Goal: Information Seeking & Learning: Learn about a topic

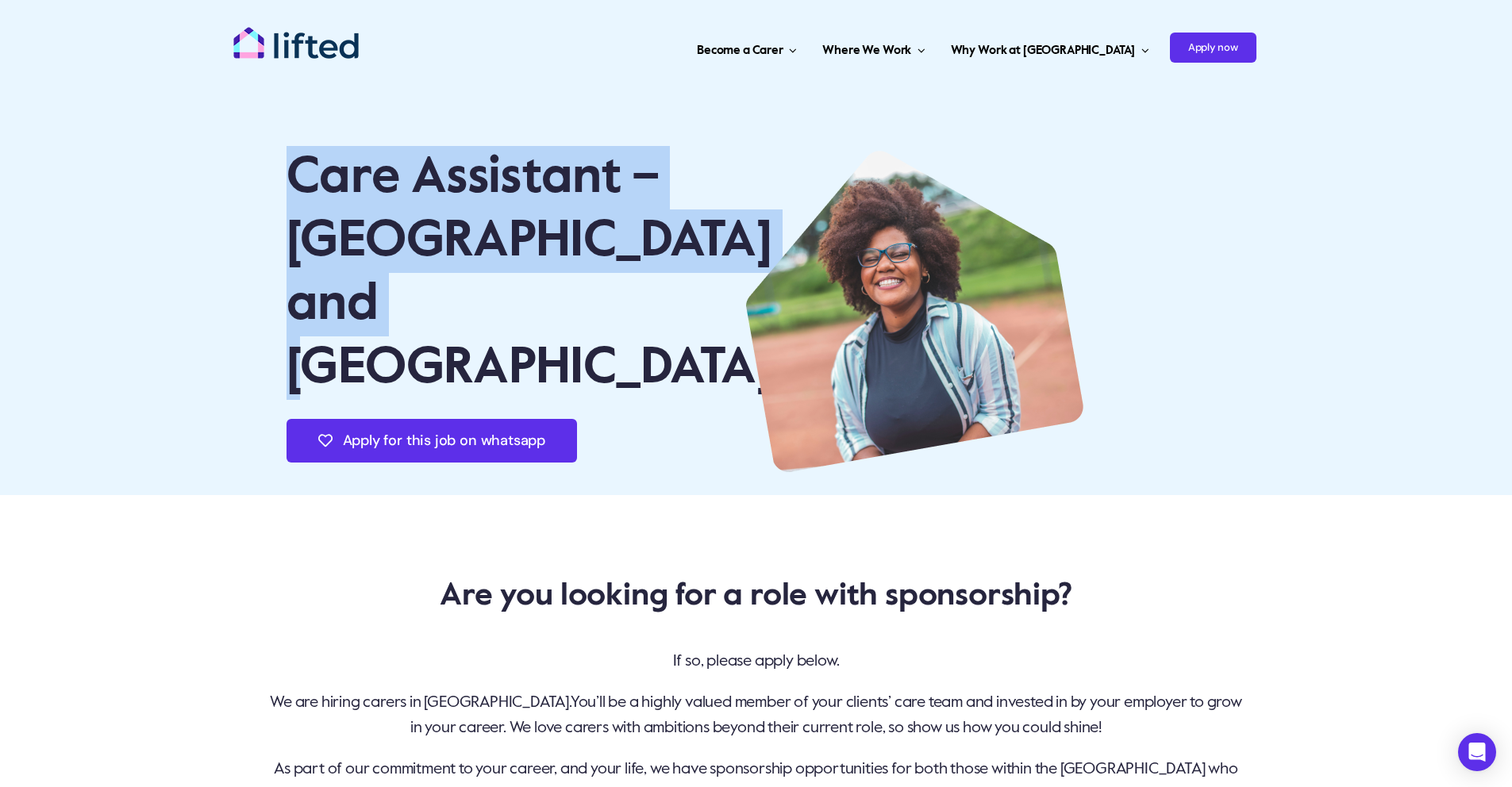
drag, startPoint x: 301, startPoint y: 188, endPoint x: 614, endPoint y: 333, distance: 345.0
click at [614, 333] on h1 "Care Assistant – [GEOGRAPHIC_DATA] and [GEOGRAPHIC_DATA]" at bounding box center [494, 273] width 415 height 254
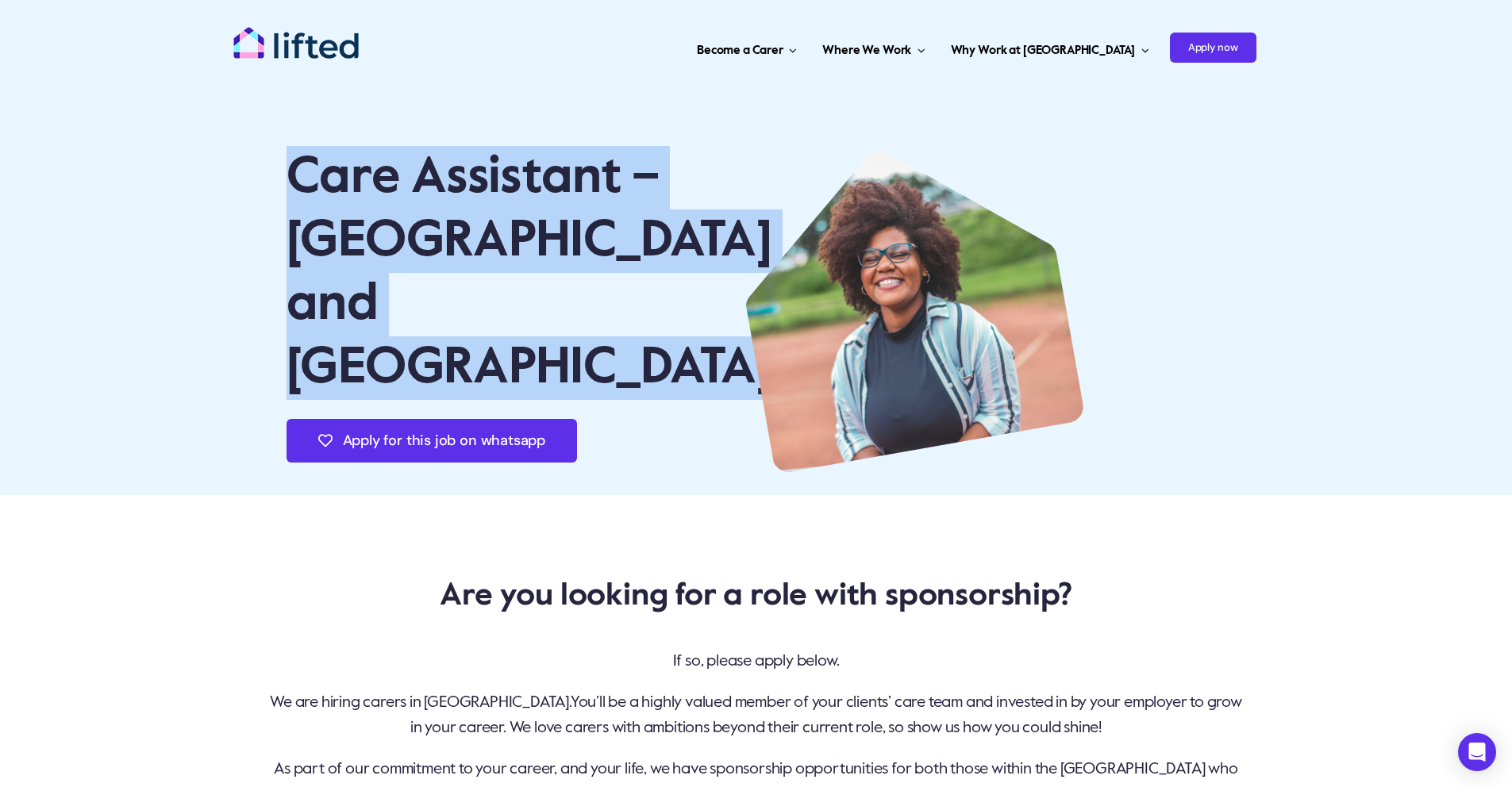
drag, startPoint x: 510, startPoint y: 288, endPoint x: 179, endPoint y: 150, distance: 358.6
click at [179, 150] on div "Care Assistant – [GEOGRAPHIC_DATA] and [GEOGRAPHIC_DATA] Apply for this job on …" at bounding box center [756, 247] width 1512 height 495
drag, startPoint x: 179, startPoint y: 150, endPoint x: 254, endPoint y: 173, distance: 78.4
click at [179, 150] on div "Care Assistant – [GEOGRAPHIC_DATA] and [GEOGRAPHIC_DATA] Apply for this job on …" at bounding box center [756, 247] width 1512 height 495
drag, startPoint x: 254, startPoint y: 173, endPoint x: 653, endPoint y: 345, distance: 434.5
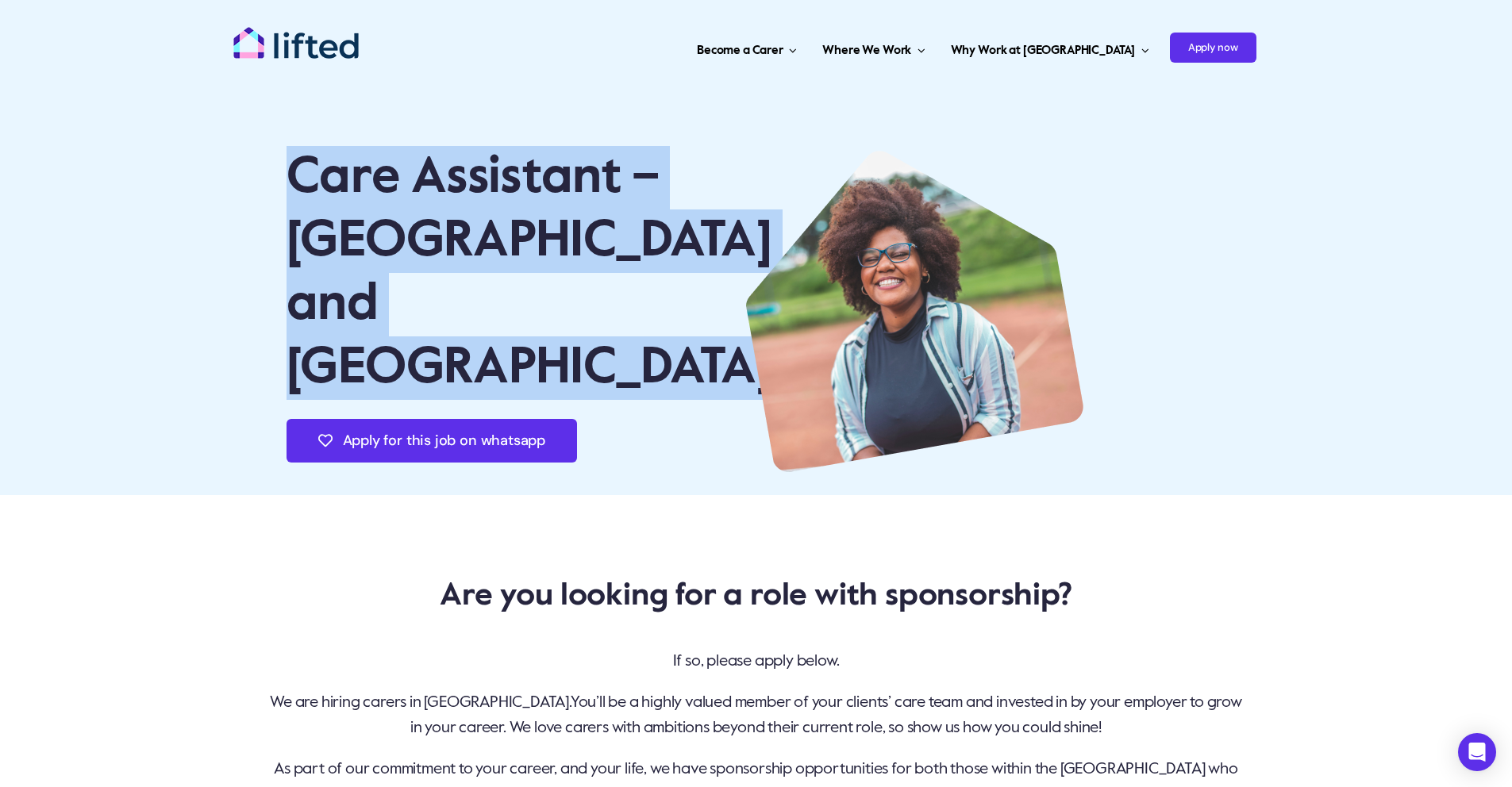
click at [653, 345] on div "Care Assistant – [GEOGRAPHIC_DATA] and [GEOGRAPHIC_DATA] Apply for this job on …" at bounding box center [756, 247] width 1512 height 495
click at [653, 345] on h1 "Care Assistant – [GEOGRAPHIC_DATA] and [GEOGRAPHIC_DATA]" at bounding box center [494, 273] width 415 height 254
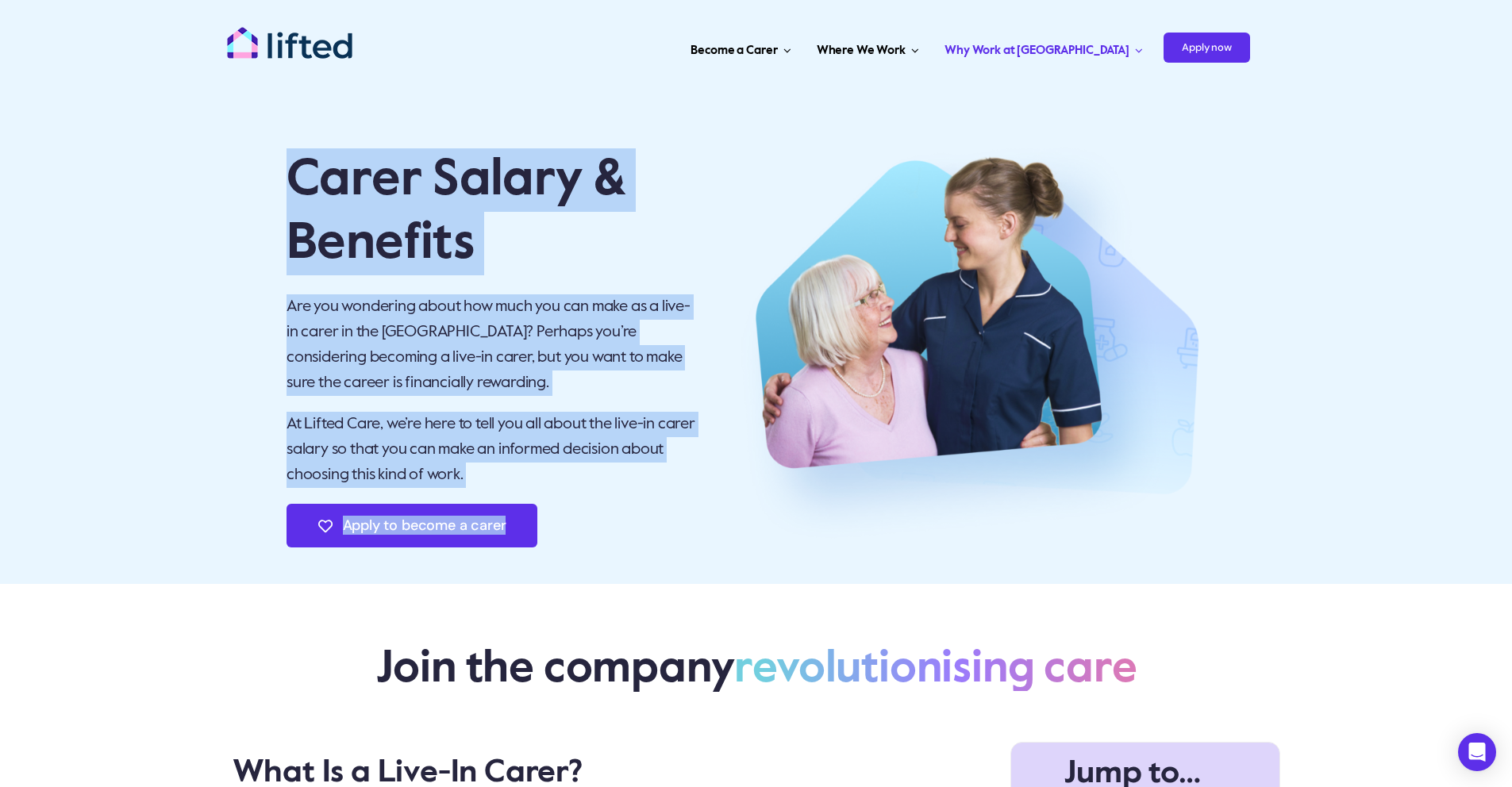
drag, startPoint x: 469, startPoint y: 255, endPoint x: 708, endPoint y: 456, distance: 312.3
click at [708, 456] on div "Carer Salary & Benefits Are you wondering about how much you can make as a live…" at bounding box center [756, 343] width 1089 height 481
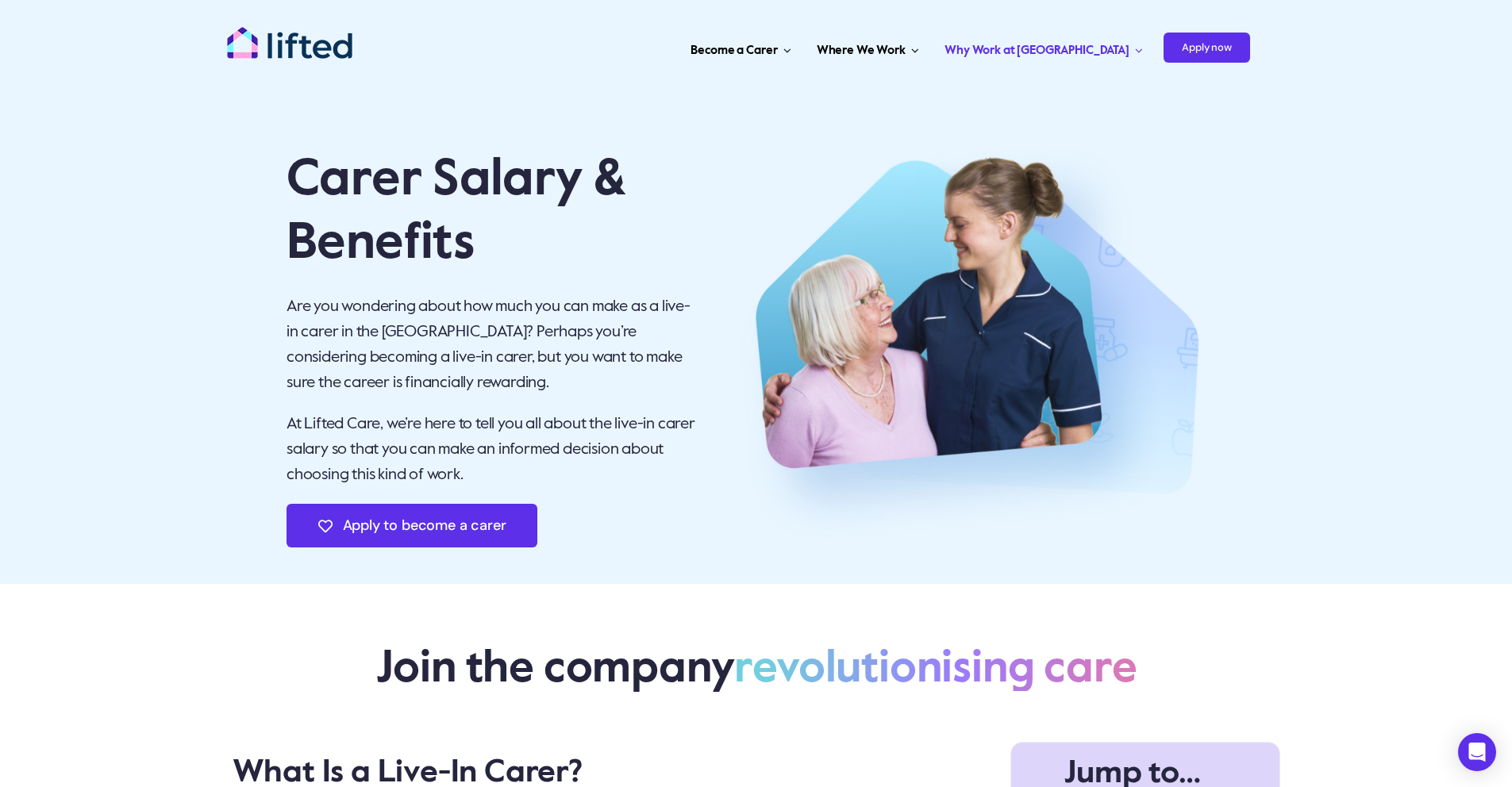
click at [708, 456] on div at bounding box center [974, 343] width 545 height 449
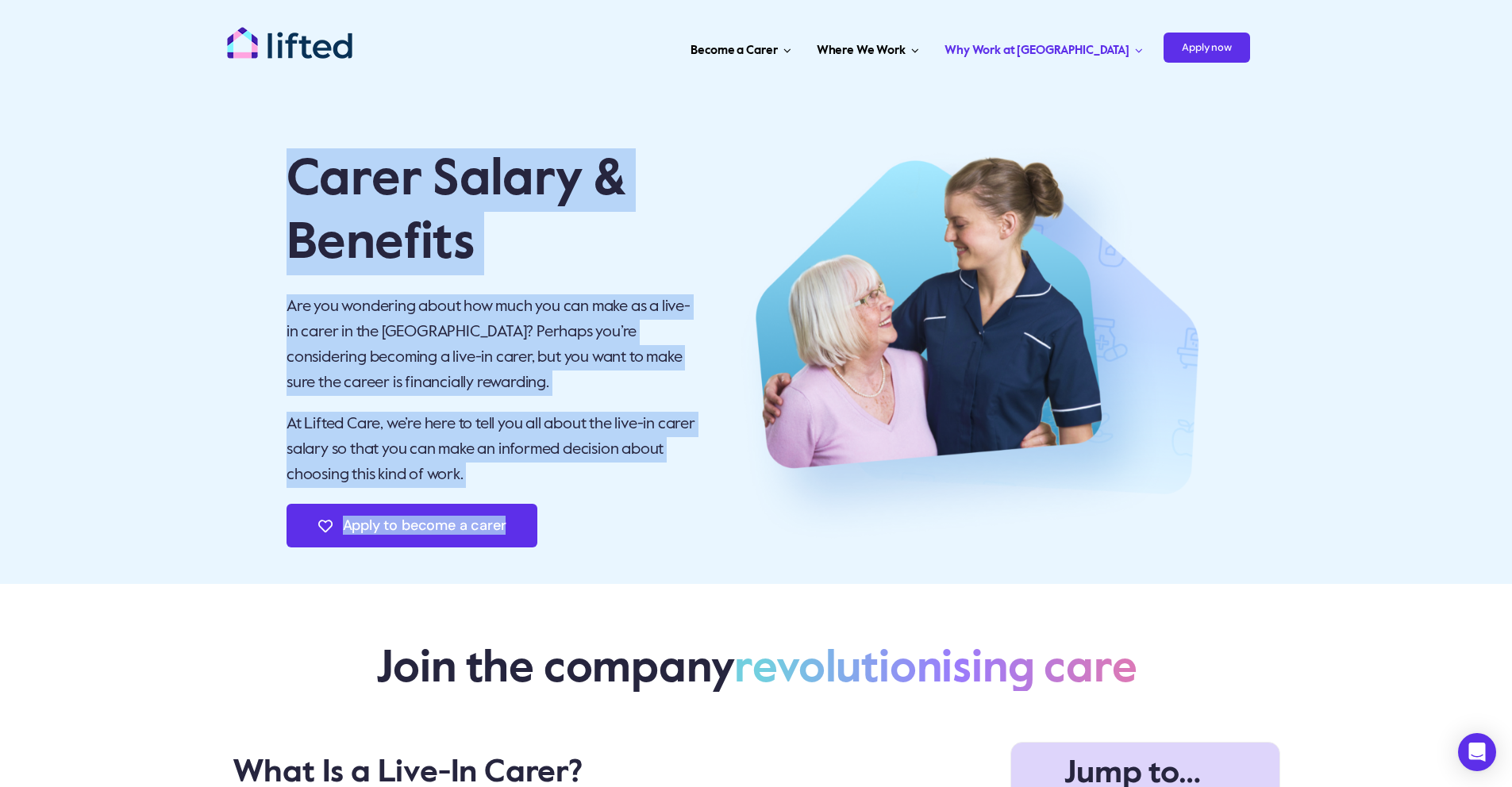
drag, startPoint x: 704, startPoint y: 456, endPoint x: 218, endPoint y: 155, distance: 571.7
click at [218, 155] on div "Carer Salary & Benefits Are you wondering about how much you can make as a live…" at bounding box center [756, 343] width 1089 height 481
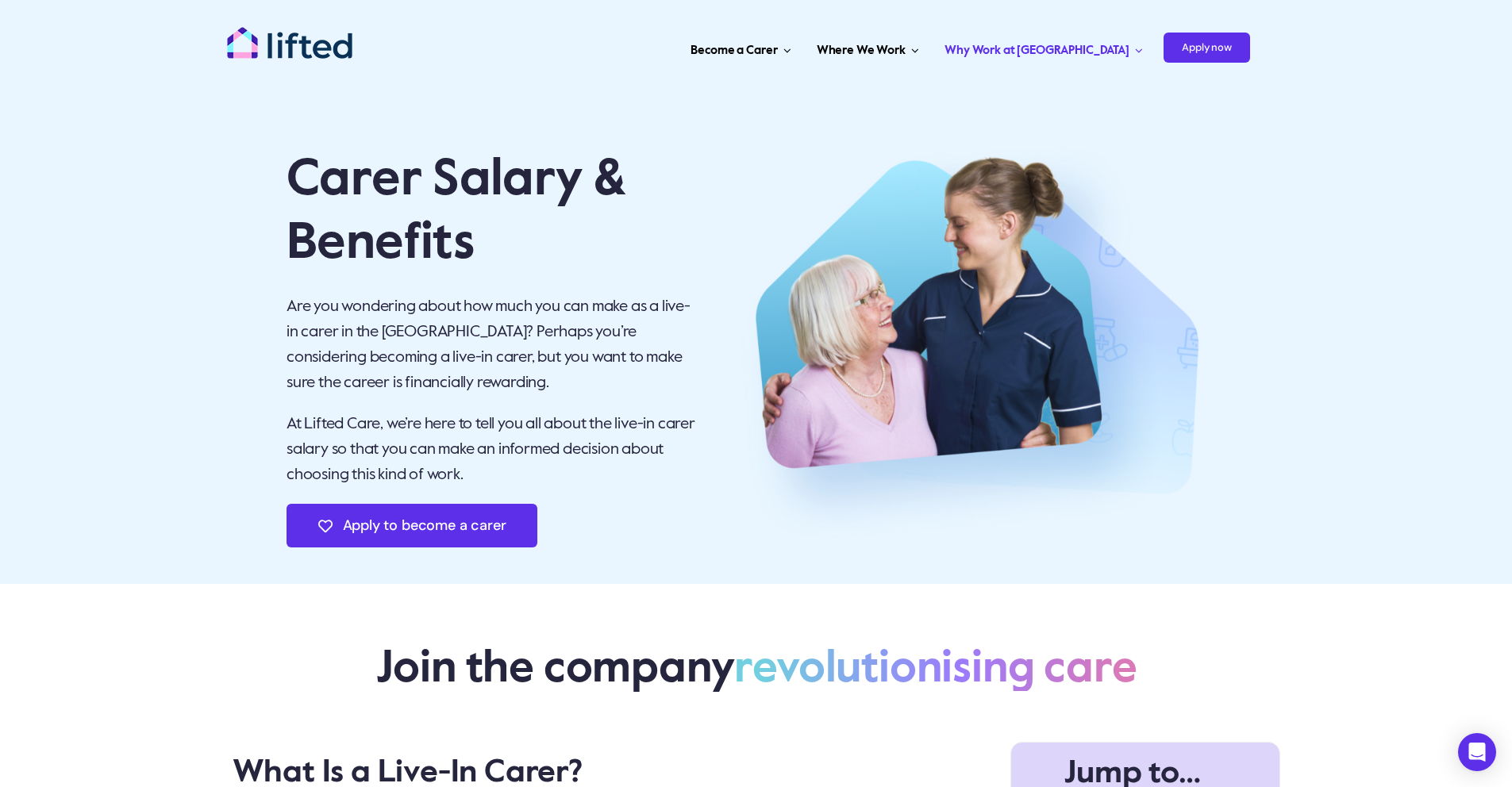
click at [218, 155] on div "Carer Salary & Benefits Are you wondering about how much you can make as a live…" at bounding box center [756, 343] width 1089 height 481
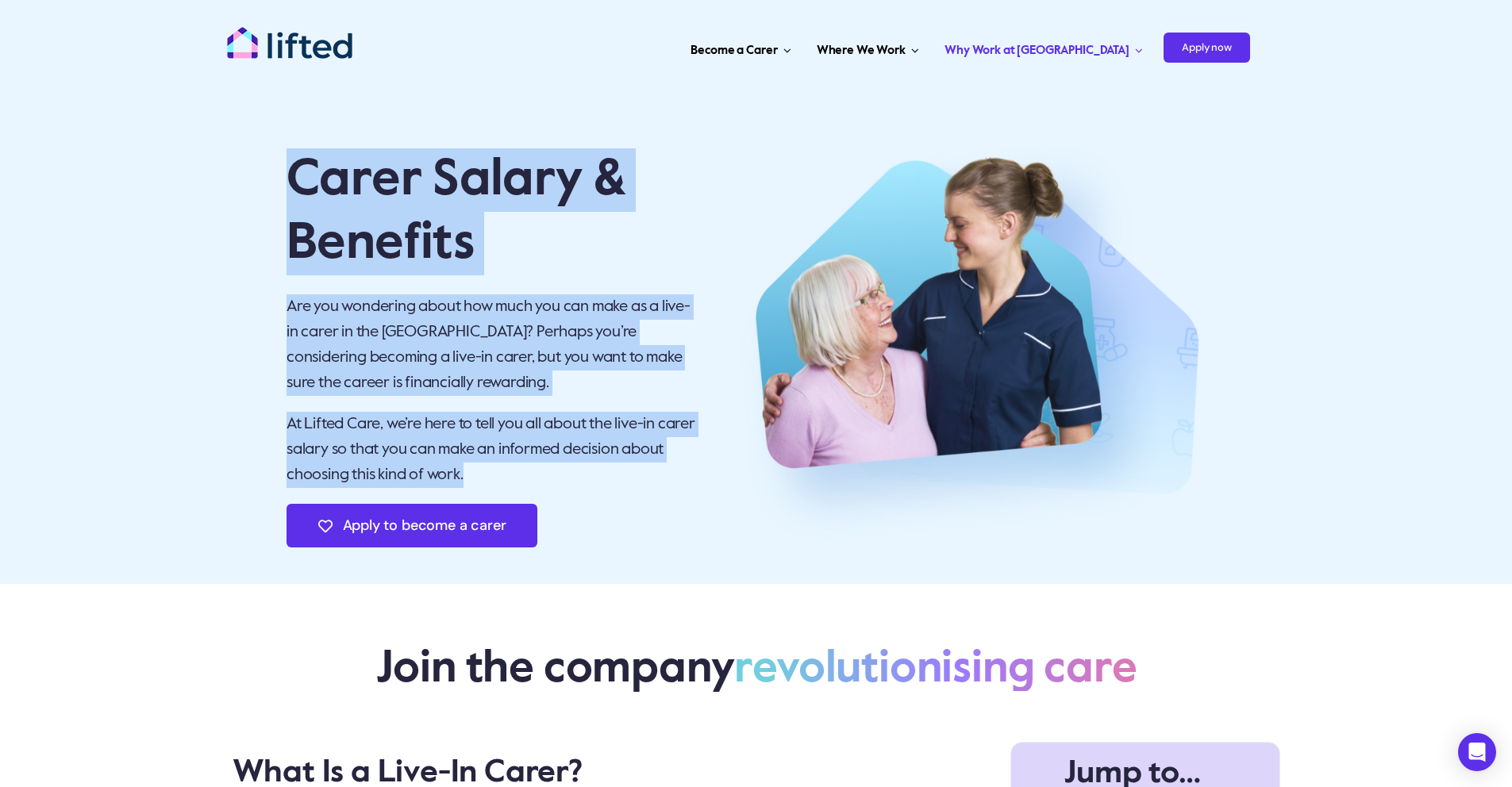
drag, startPoint x: 267, startPoint y: 185, endPoint x: 608, endPoint y: 472, distance: 445.7
click at [608, 472] on div "Carer Salary & Benefits Are you wondering about how much you can make as a live…" at bounding box center [756, 343] width 1089 height 481
click at [608, 472] on p "At Lifted Care, we’re here to tell you all about the live-in carer salary so th…" at bounding box center [494, 449] width 415 height 76
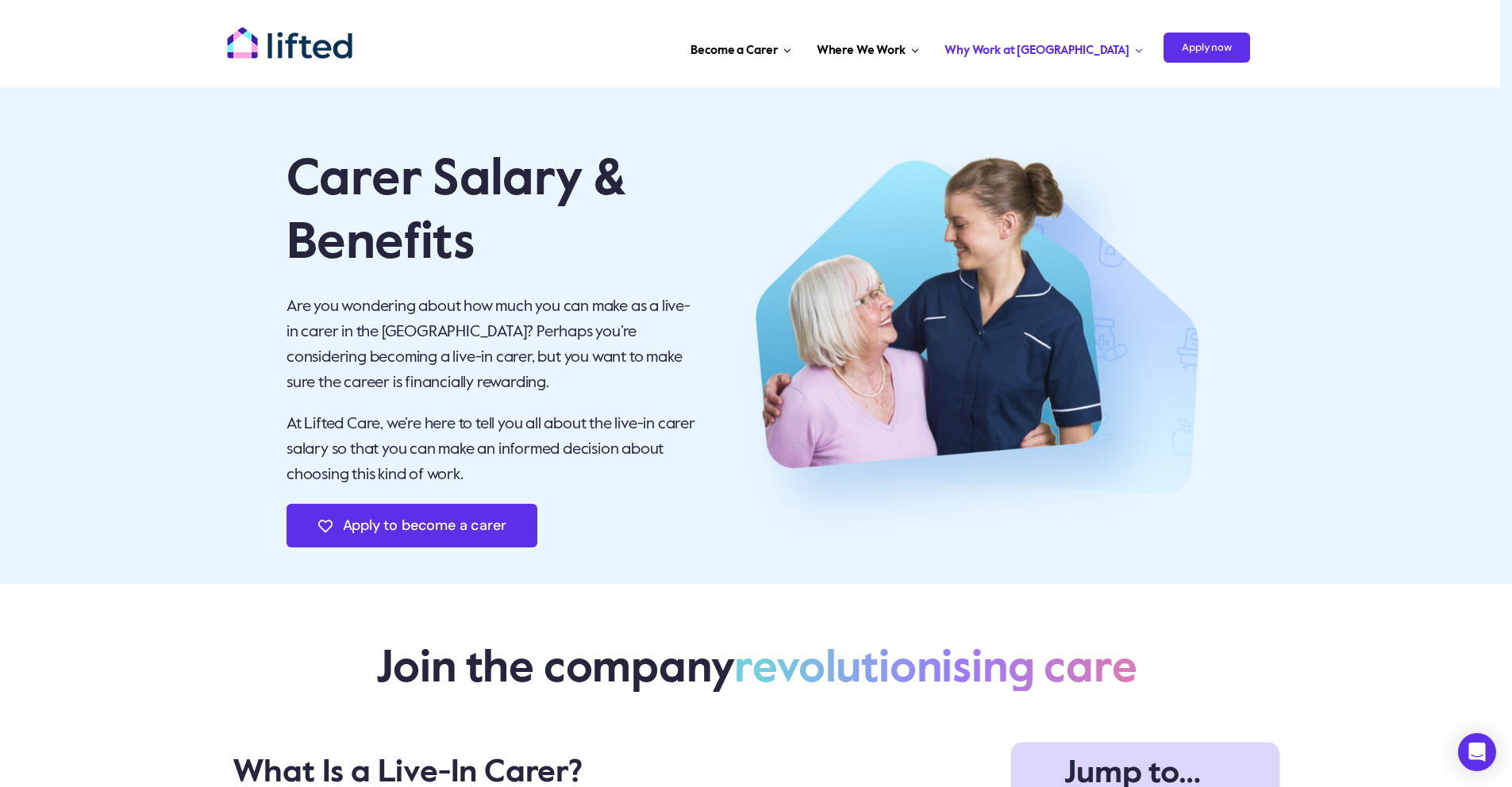
scroll to position [140, 0]
